Goal: Task Accomplishment & Management: Manage account settings

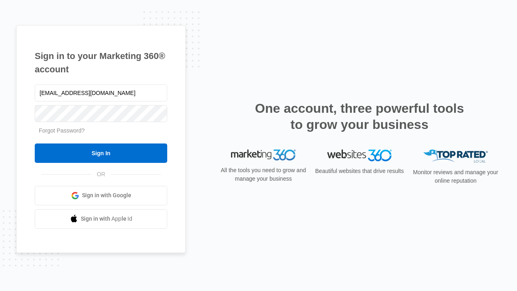
type input "dankie614@gmail.com"
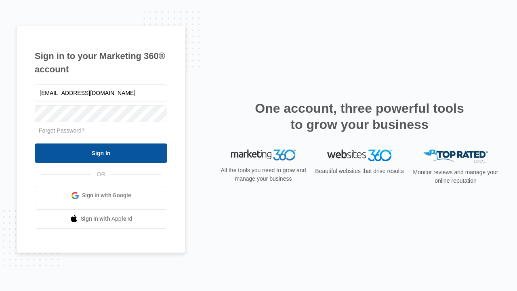
click at [101, 153] on input "Sign In" at bounding box center [101, 152] width 132 height 19
